Goal: Check status: Check status

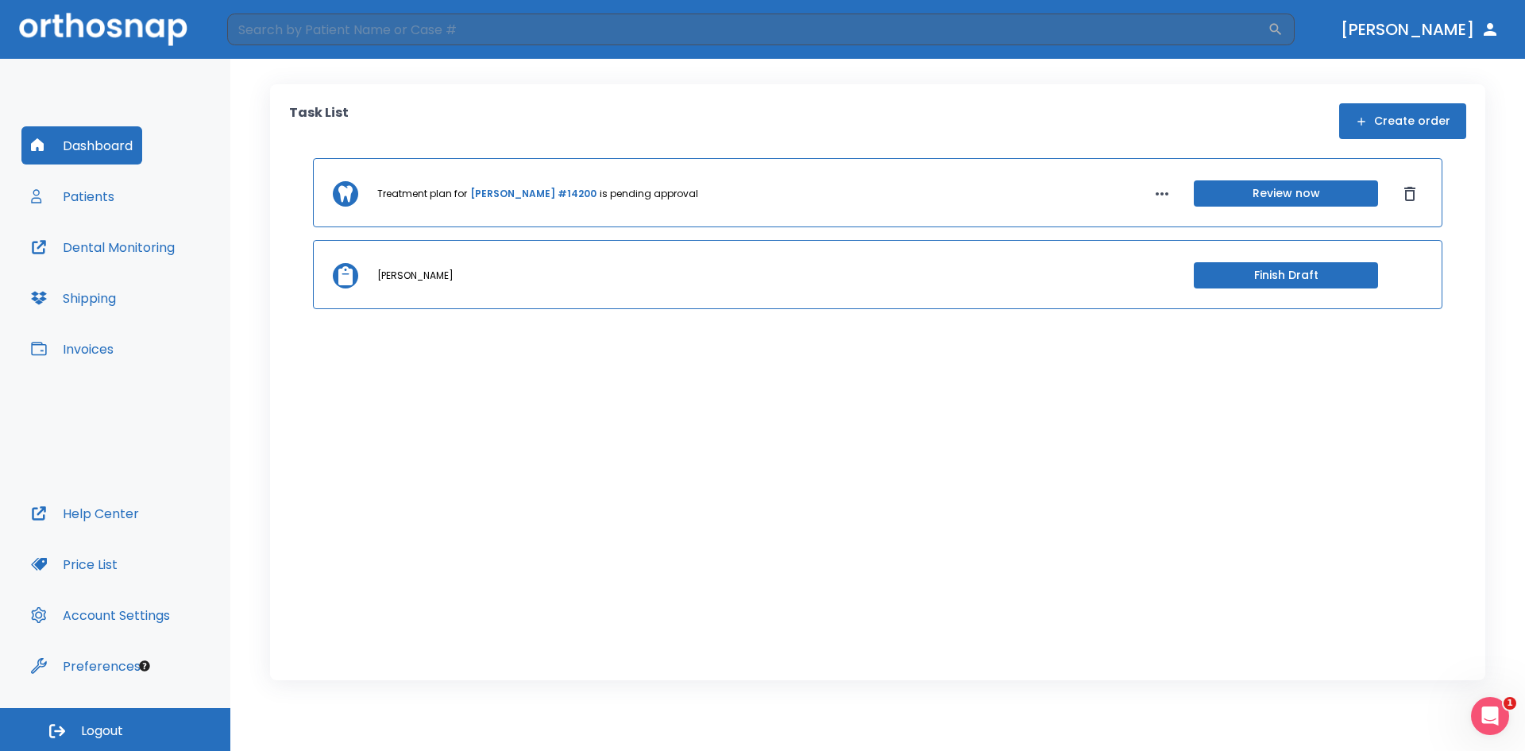
click at [92, 197] on button "Patients" at bounding box center [72, 196] width 102 height 38
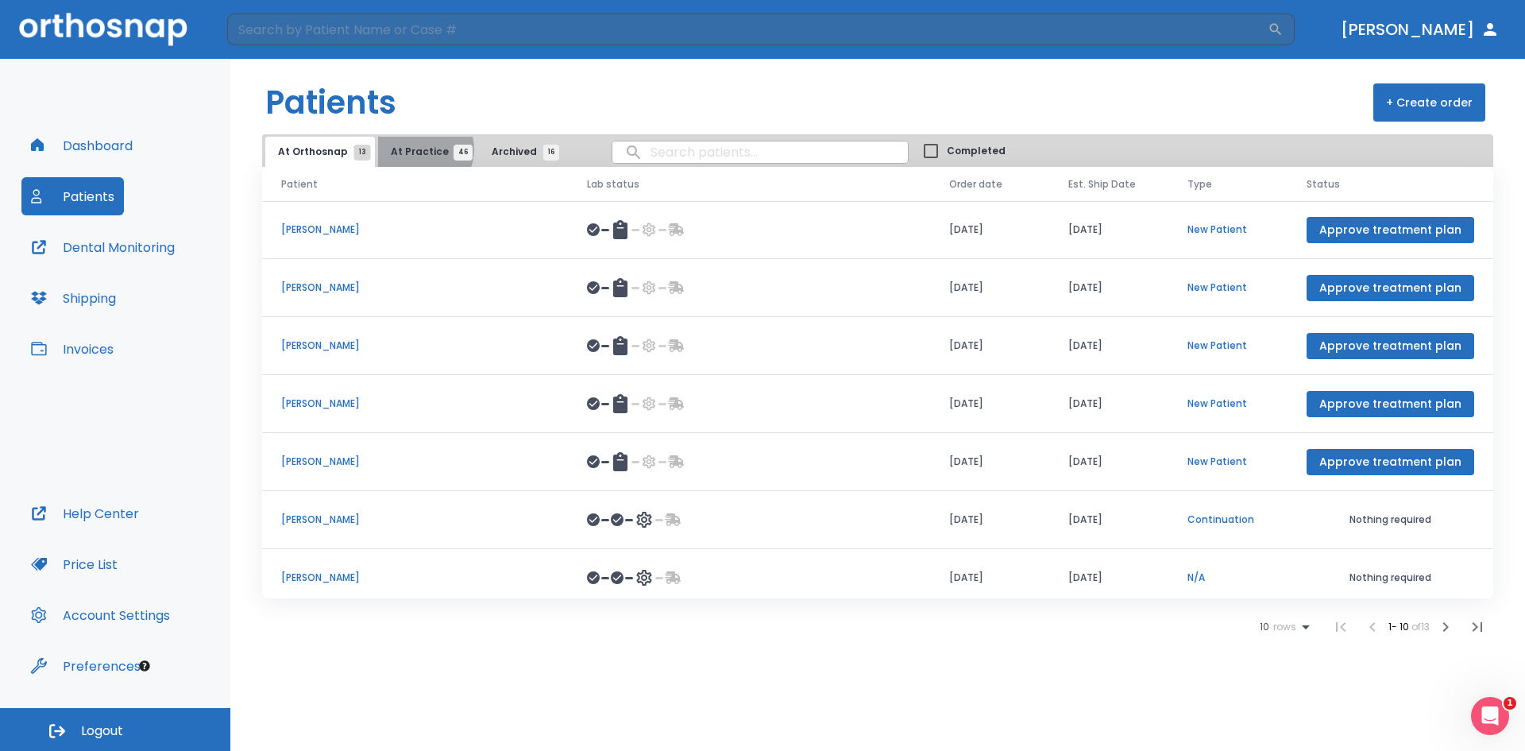
click at [416, 149] on span "At Practice 46" at bounding box center [427, 152] width 72 height 14
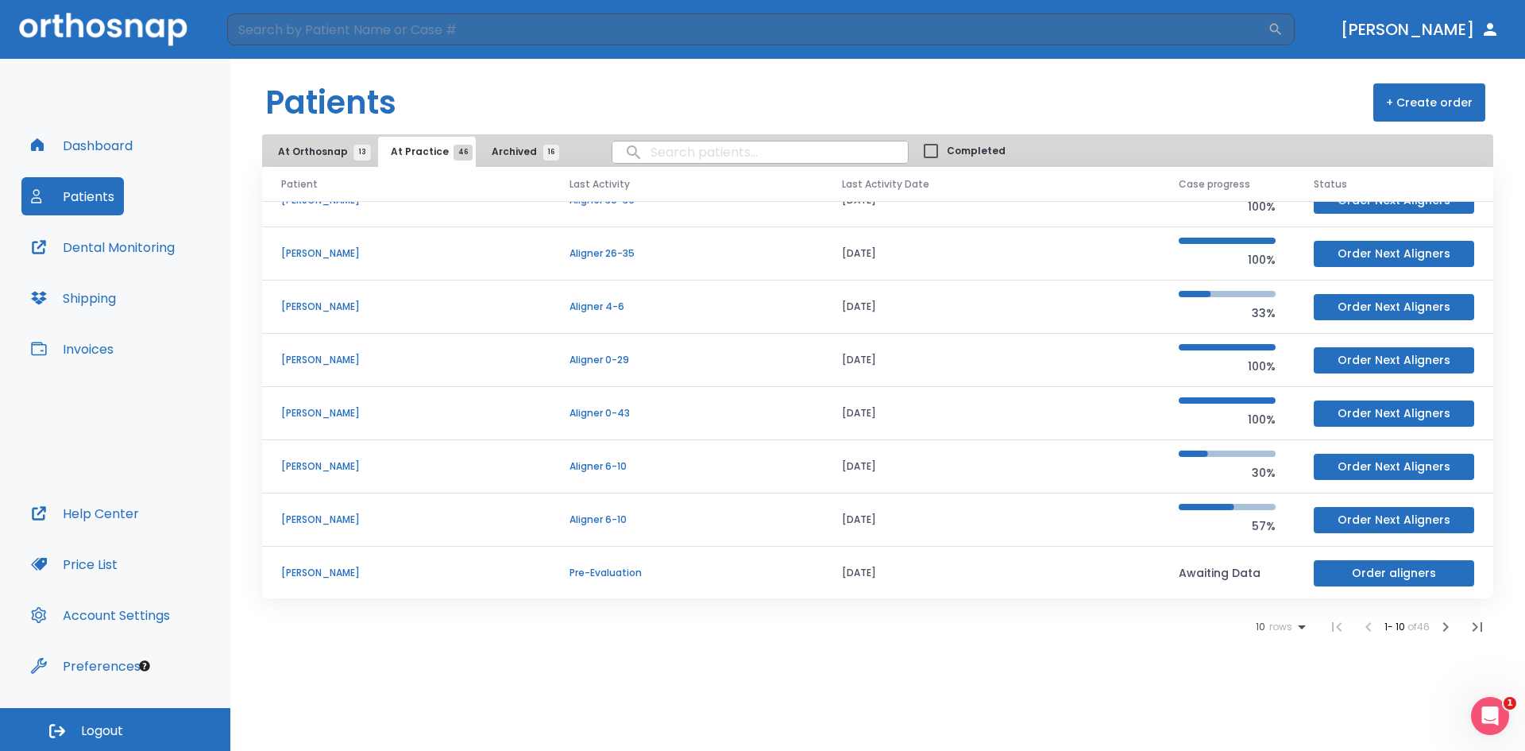
scroll to position [136, 0]
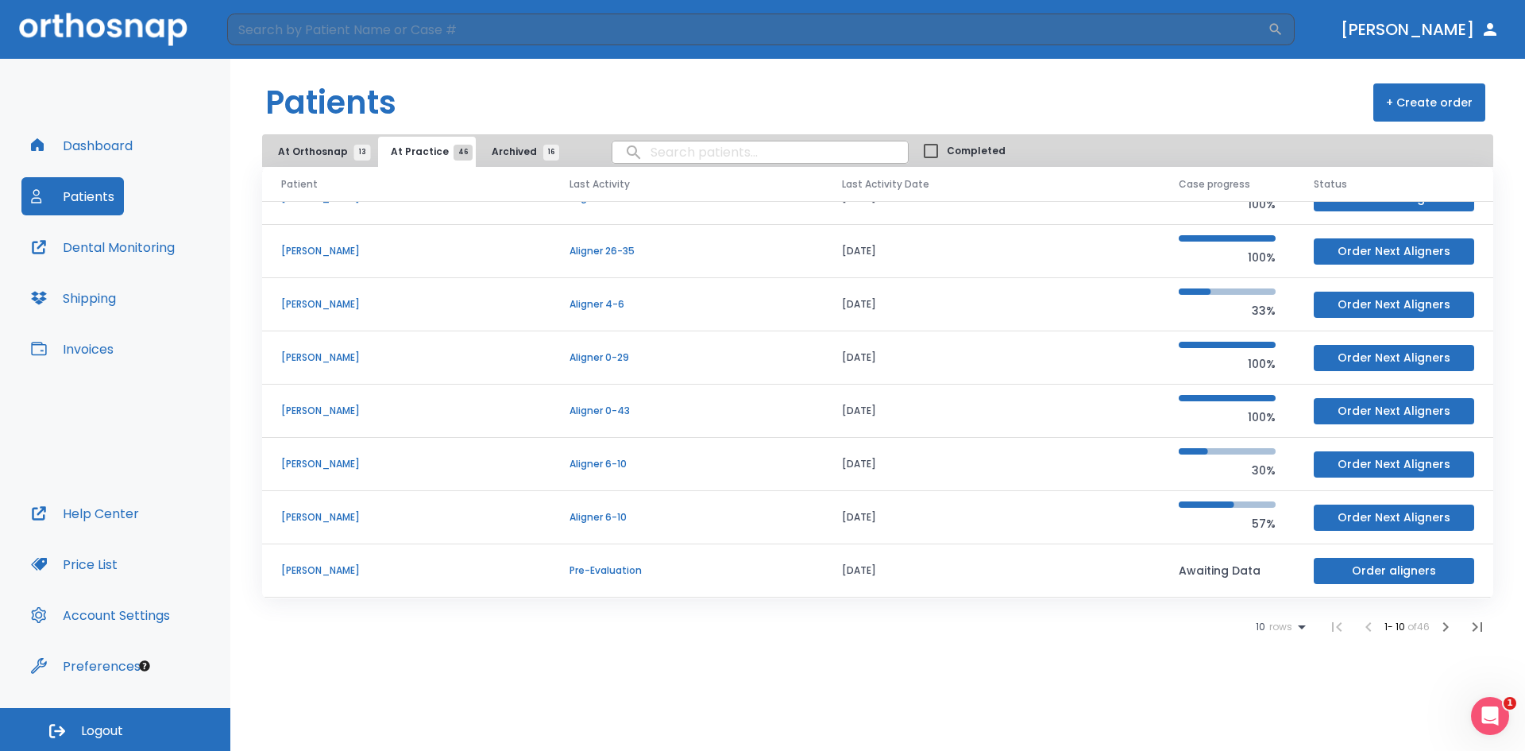
click at [1298, 625] on icon at bounding box center [1302, 627] width 8 height 4
click at [1276, 708] on p "100" at bounding box center [1274, 712] width 16 height 14
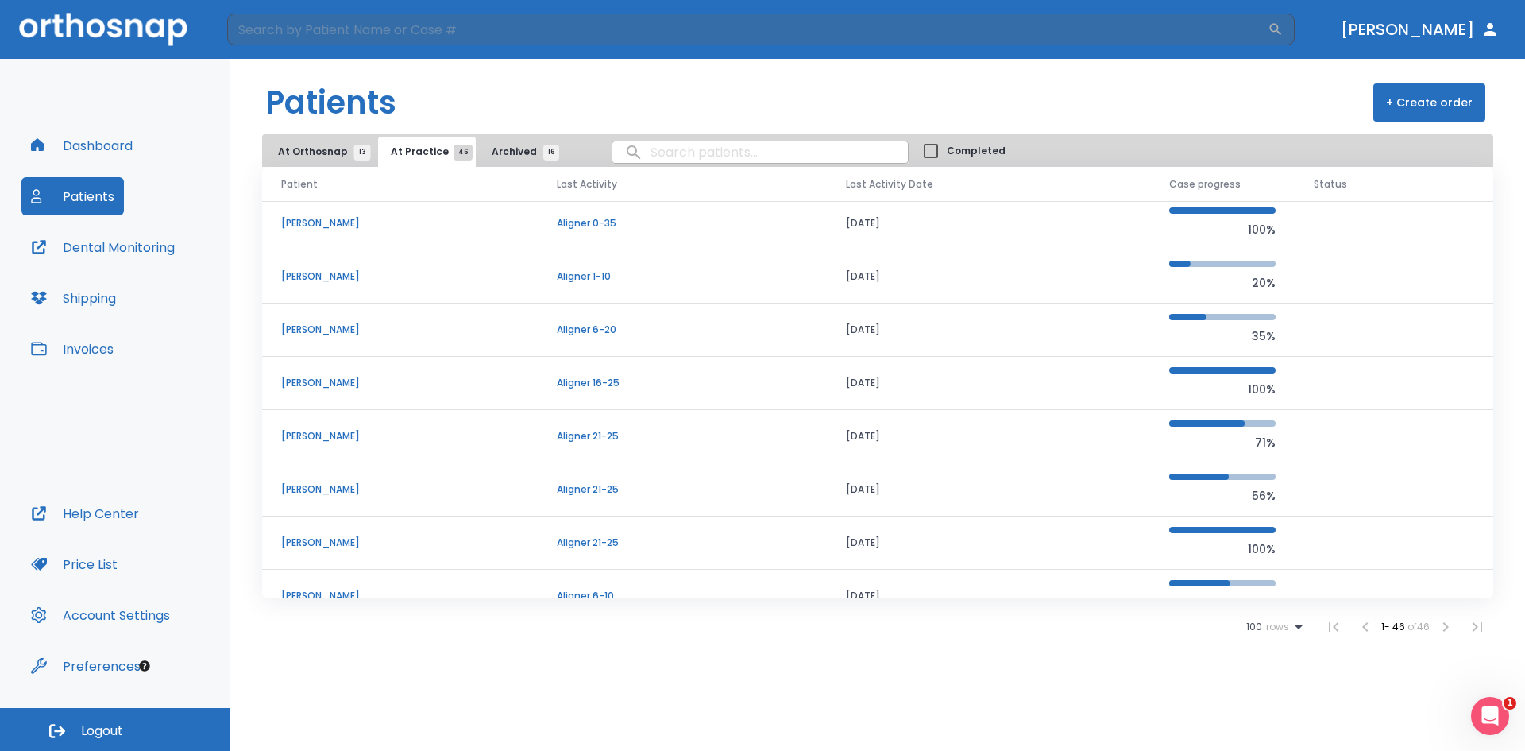
scroll to position [1645, 0]
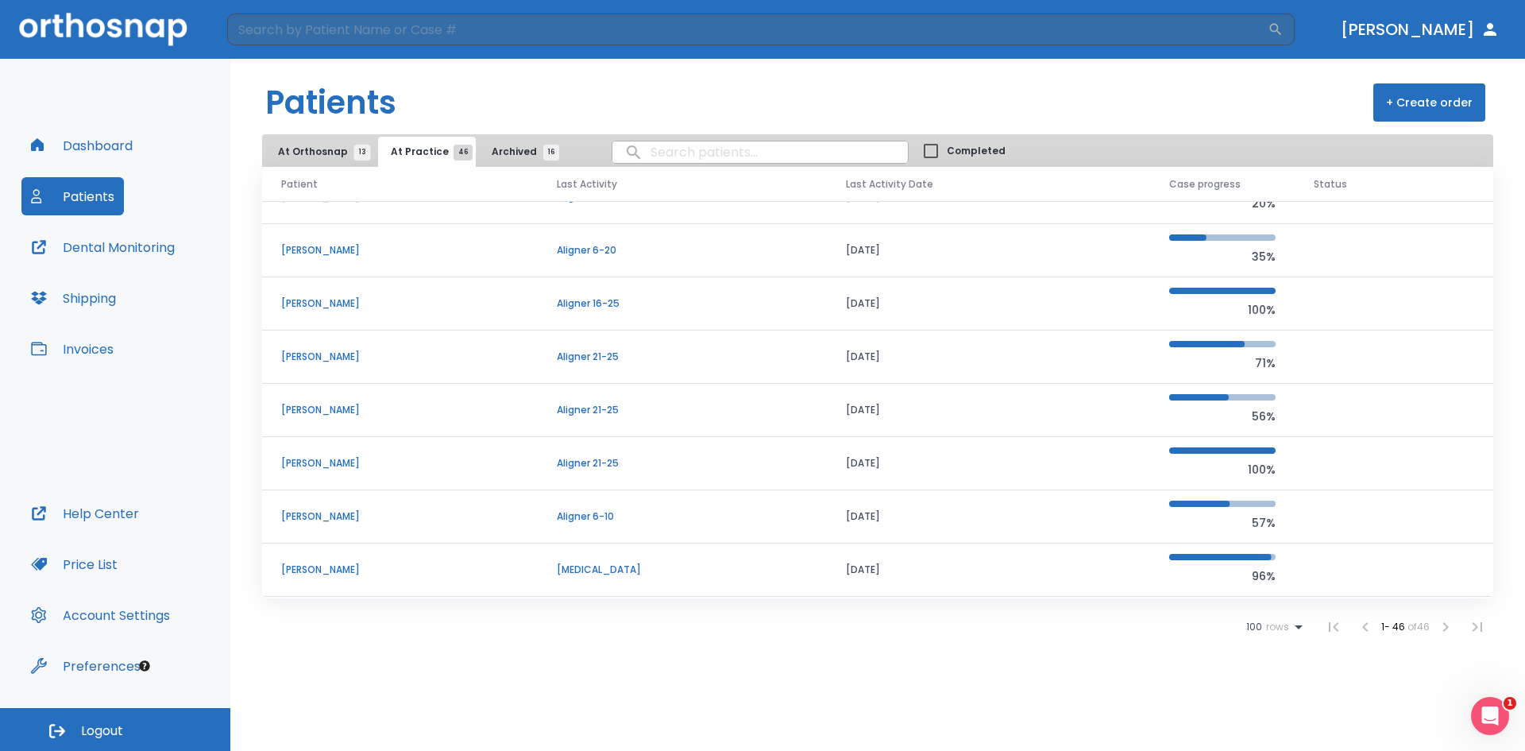
click at [347, 464] on p "[PERSON_NAME]" at bounding box center [400, 463] width 238 height 14
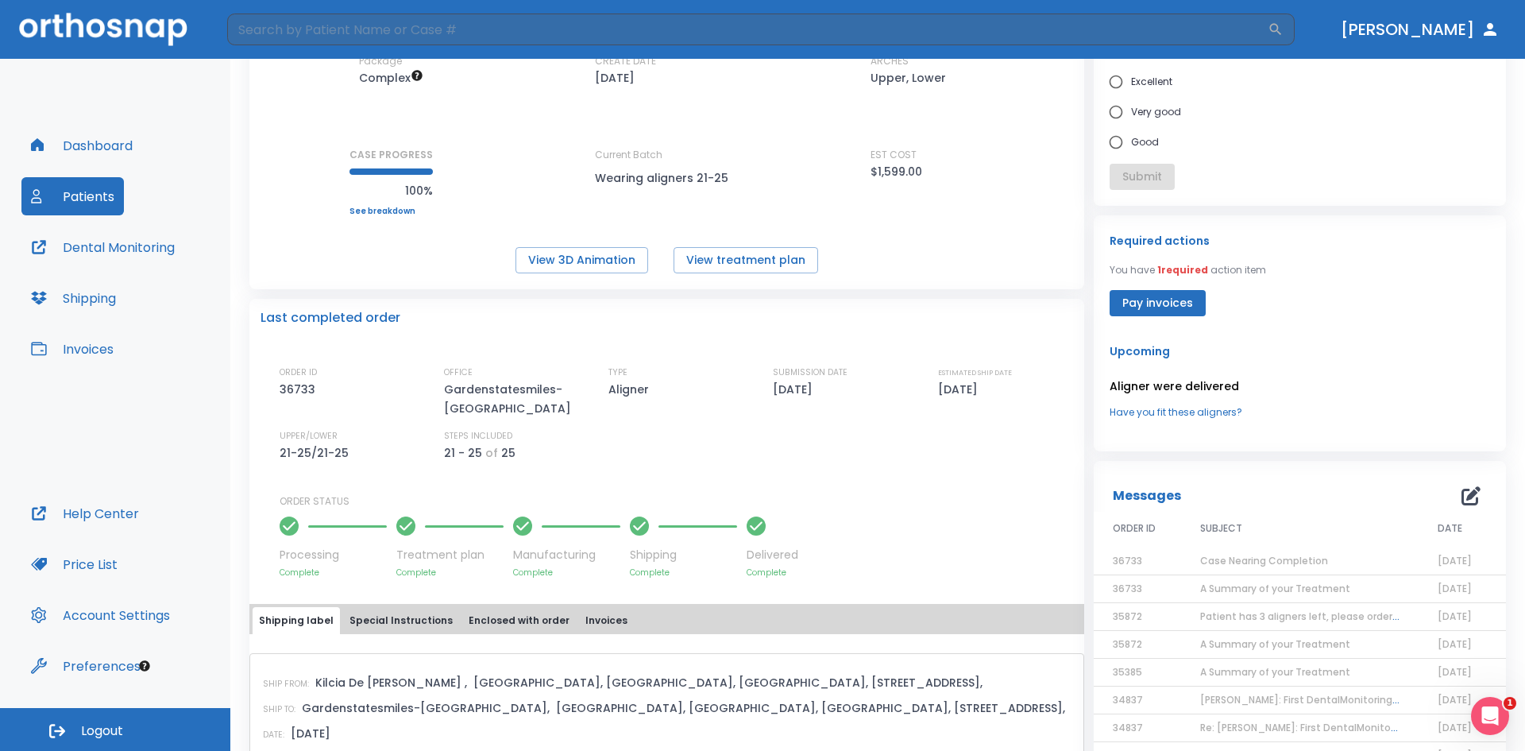
scroll to position [159, 0]
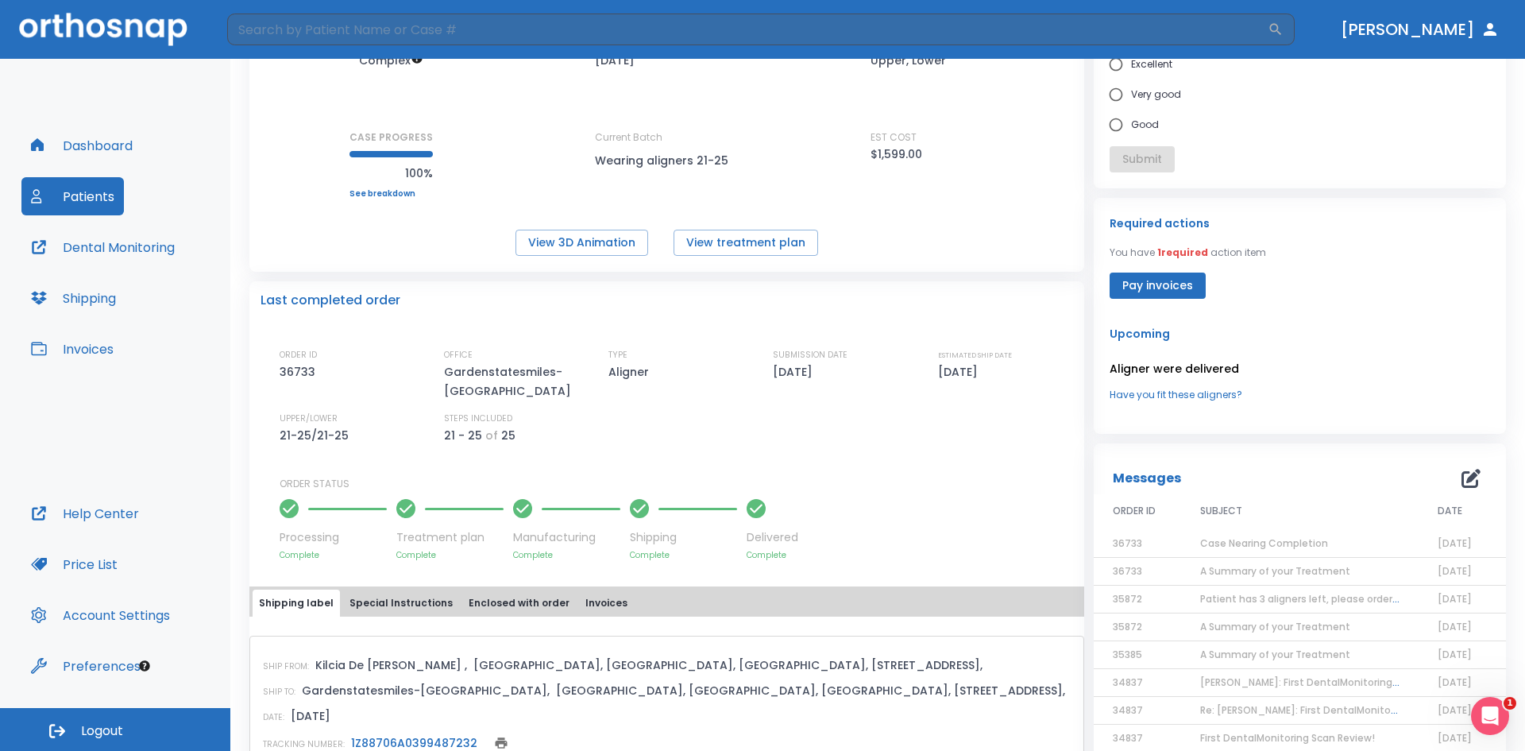
click at [1260, 543] on span "Case Nearing Completion" at bounding box center [1264, 543] width 128 height 14
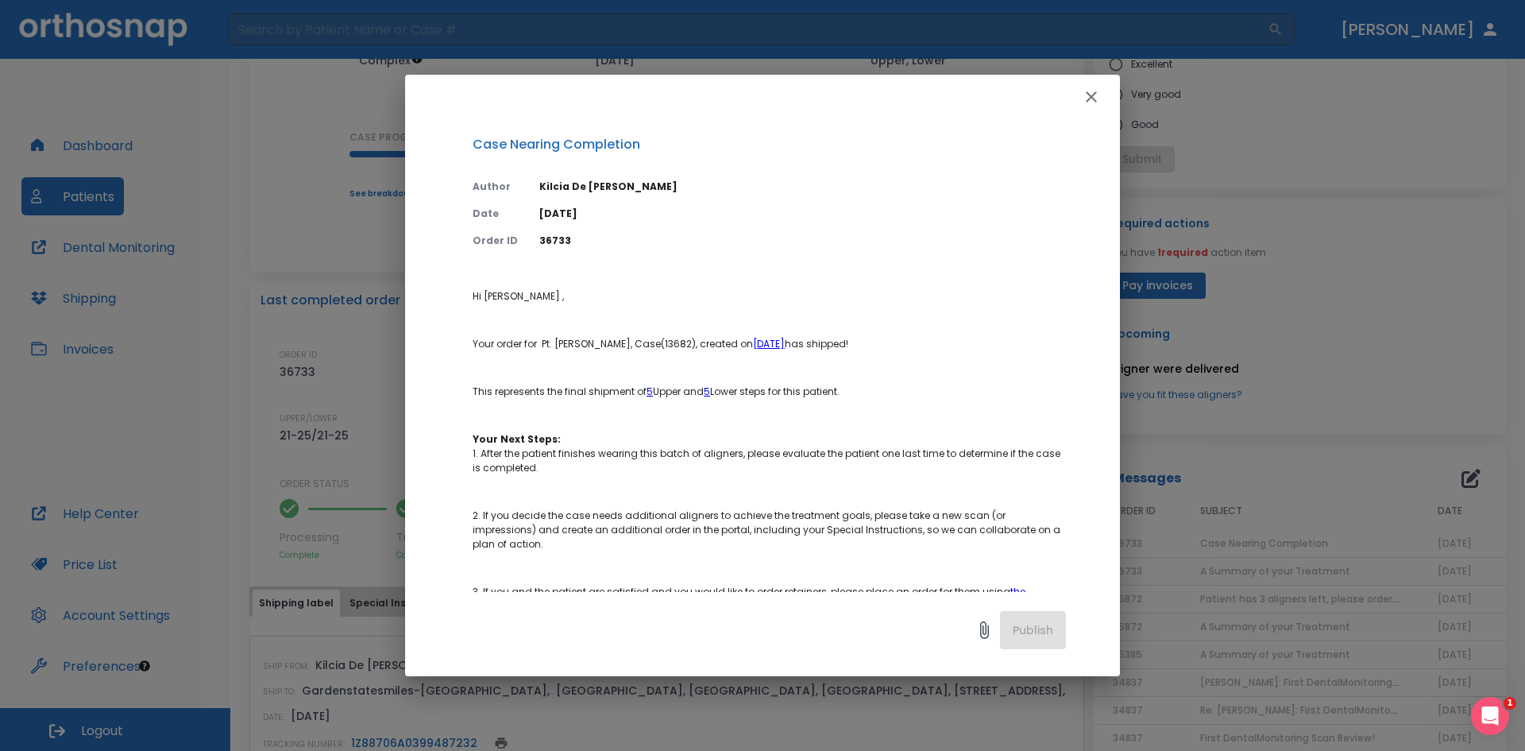
click at [1087, 90] on icon "button" at bounding box center [1091, 96] width 19 height 19
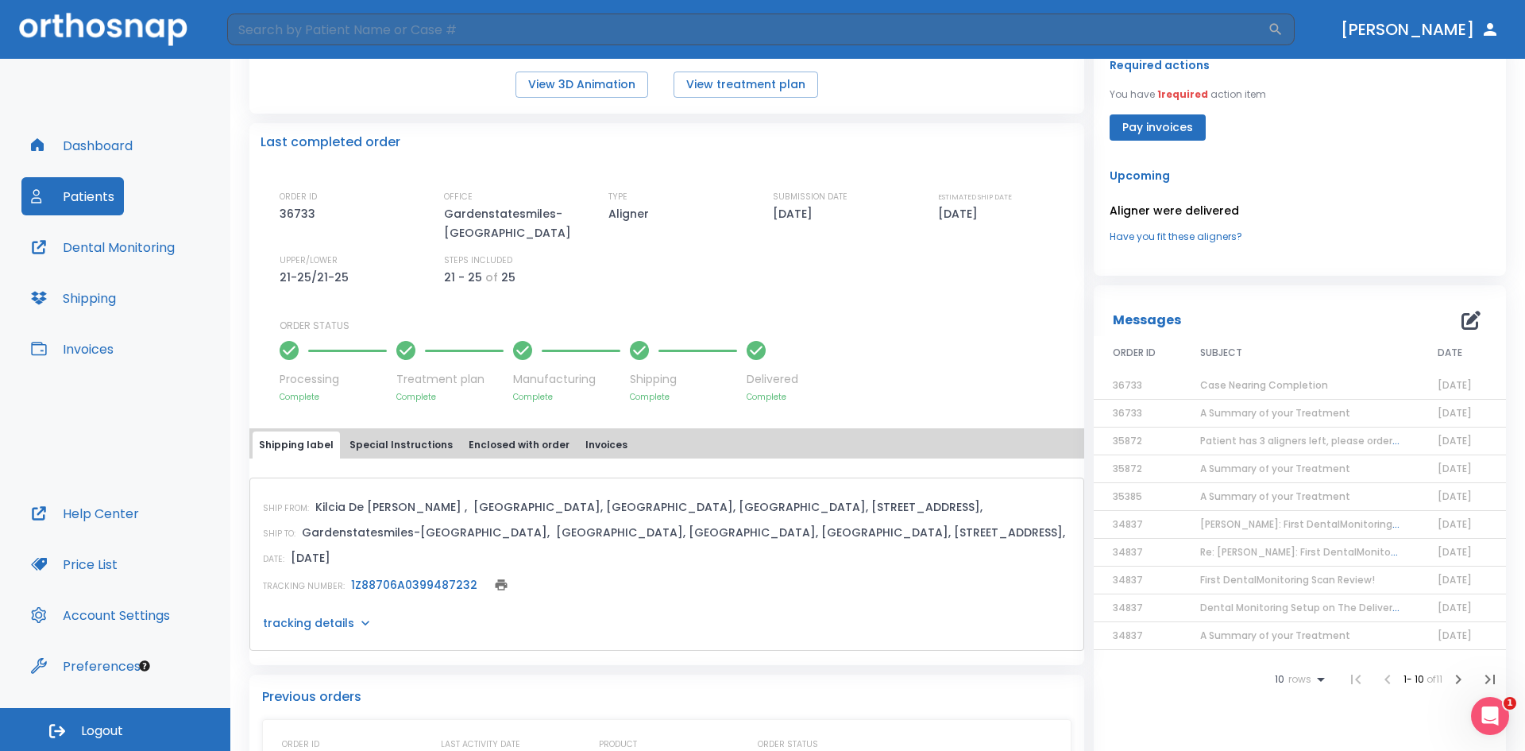
scroll to position [318, 0]
click at [1214, 412] on span "A Summary of your Treatment" at bounding box center [1275, 412] width 150 height 14
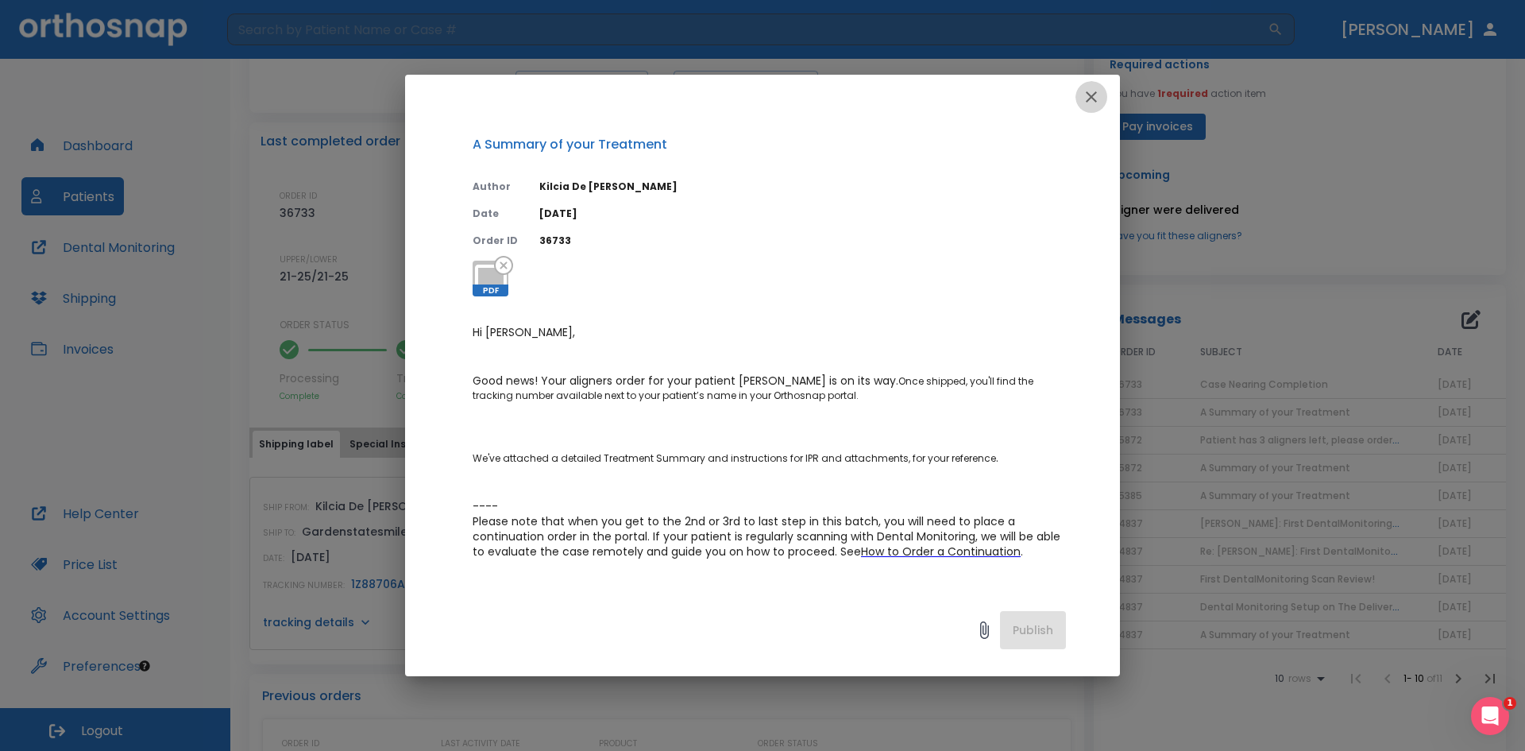
click at [1085, 98] on icon "button" at bounding box center [1091, 96] width 19 height 19
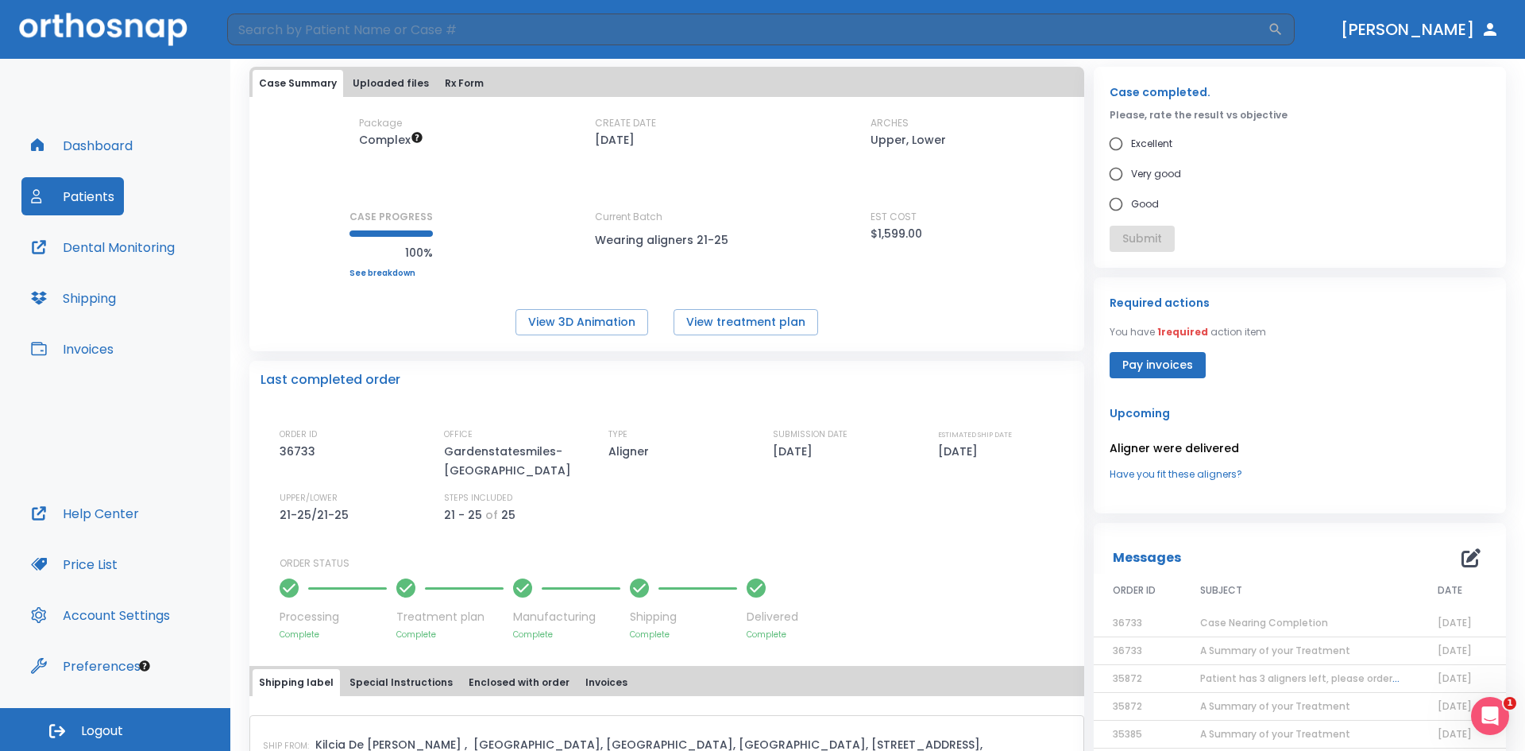
scroll to position [159, 0]
